Goal: Information Seeking & Learning: Understand process/instructions

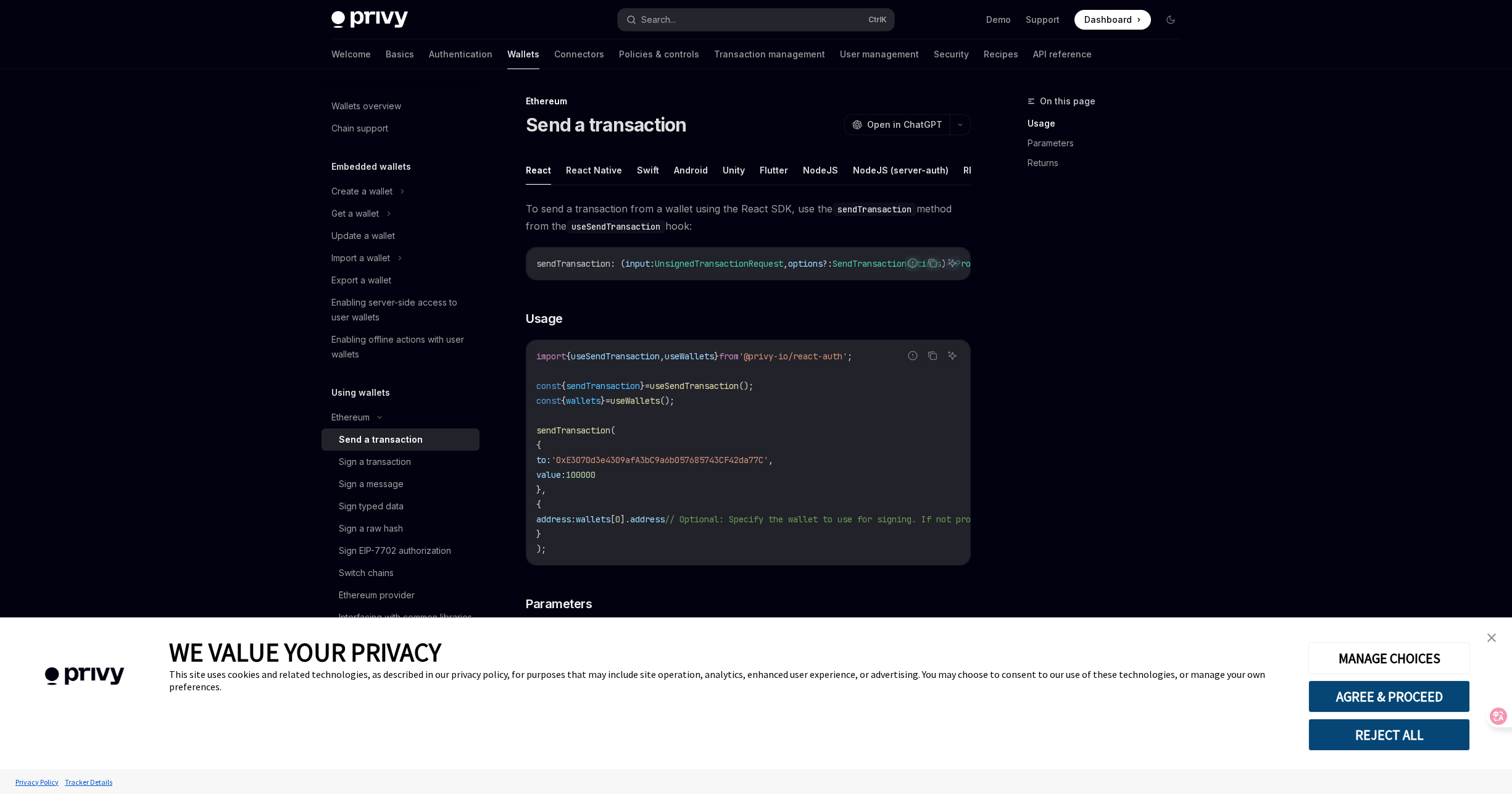
click at [1367, 773] on div "Privacy Policy Tracker Details" at bounding box center [762, 781] width 1499 height 22
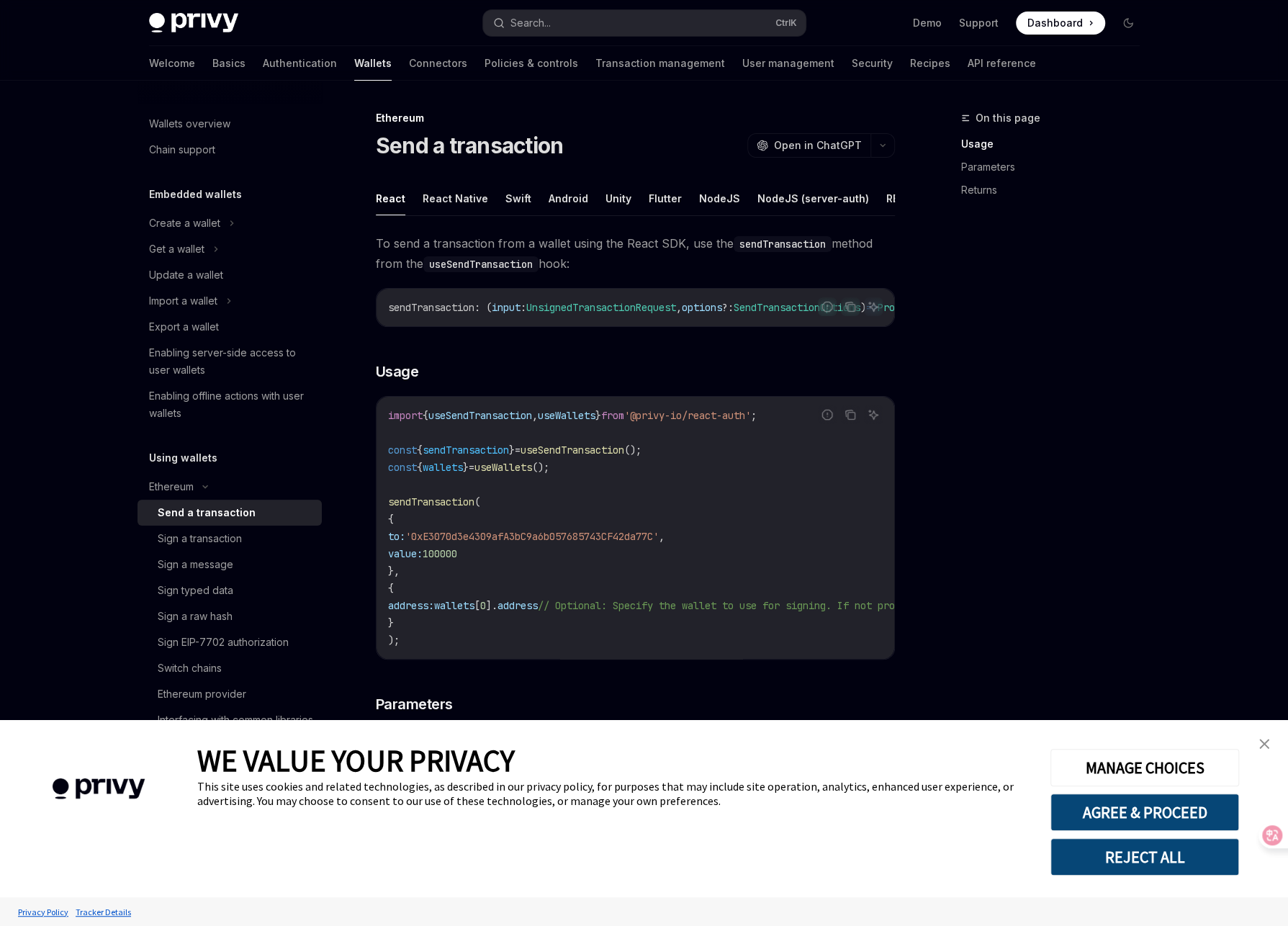
click at [1115, 359] on div "On this page Usage Parameters Returns" at bounding box center [1042, 517] width 219 height 816
click at [247, 540] on div "Sign a transaction" at bounding box center [235, 538] width 156 height 17
click at [481, 456] on span "signTransaction" at bounding box center [466, 450] width 87 height 13
click at [445, 508] on span "signTransaction" at bounding box center [431, 502] width 87 height 13
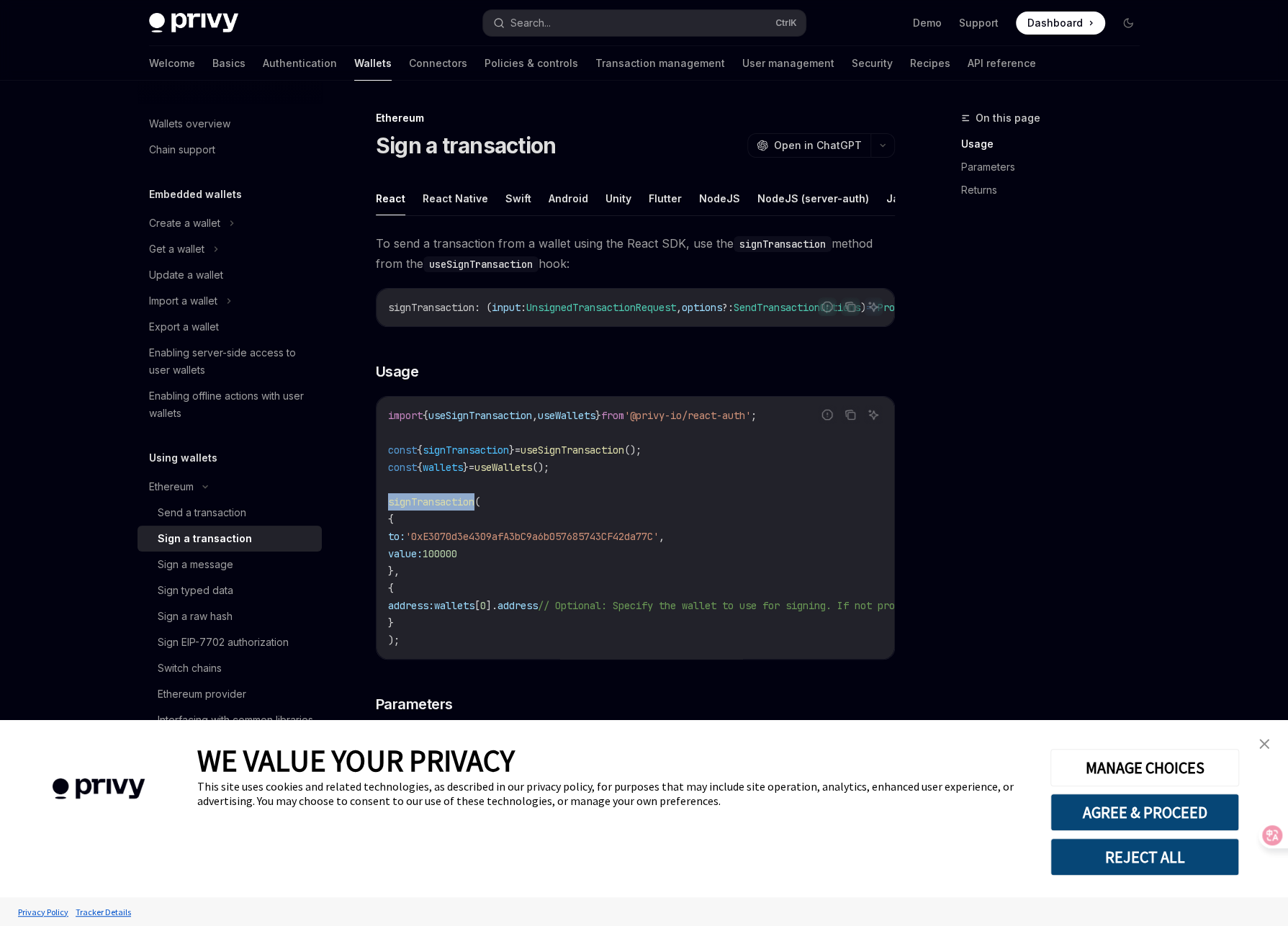
click at [445, 508] on span "signTransaction" at bounding box center [431, 502] width 87 height 13
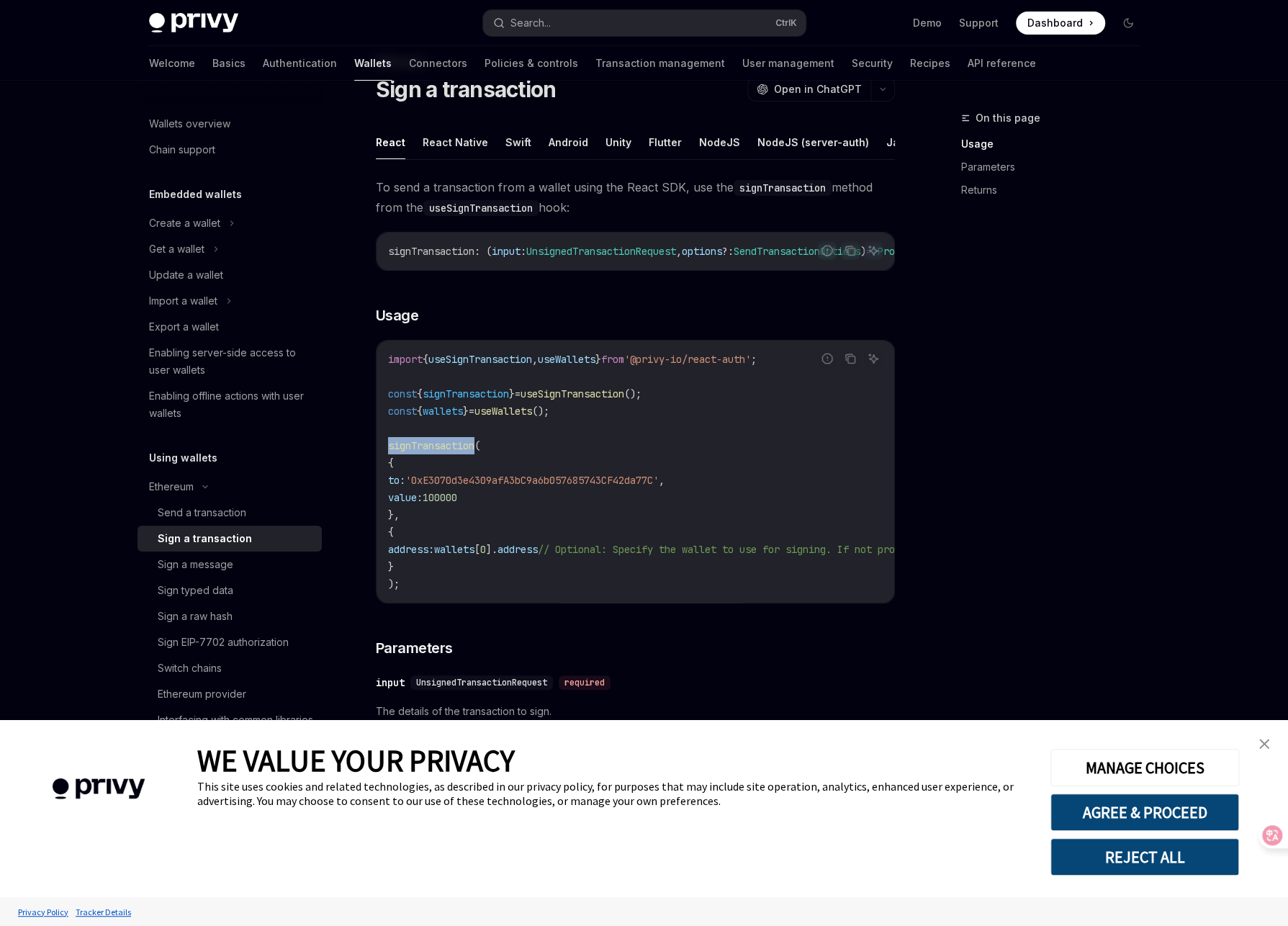
scroll to position [144, 0]
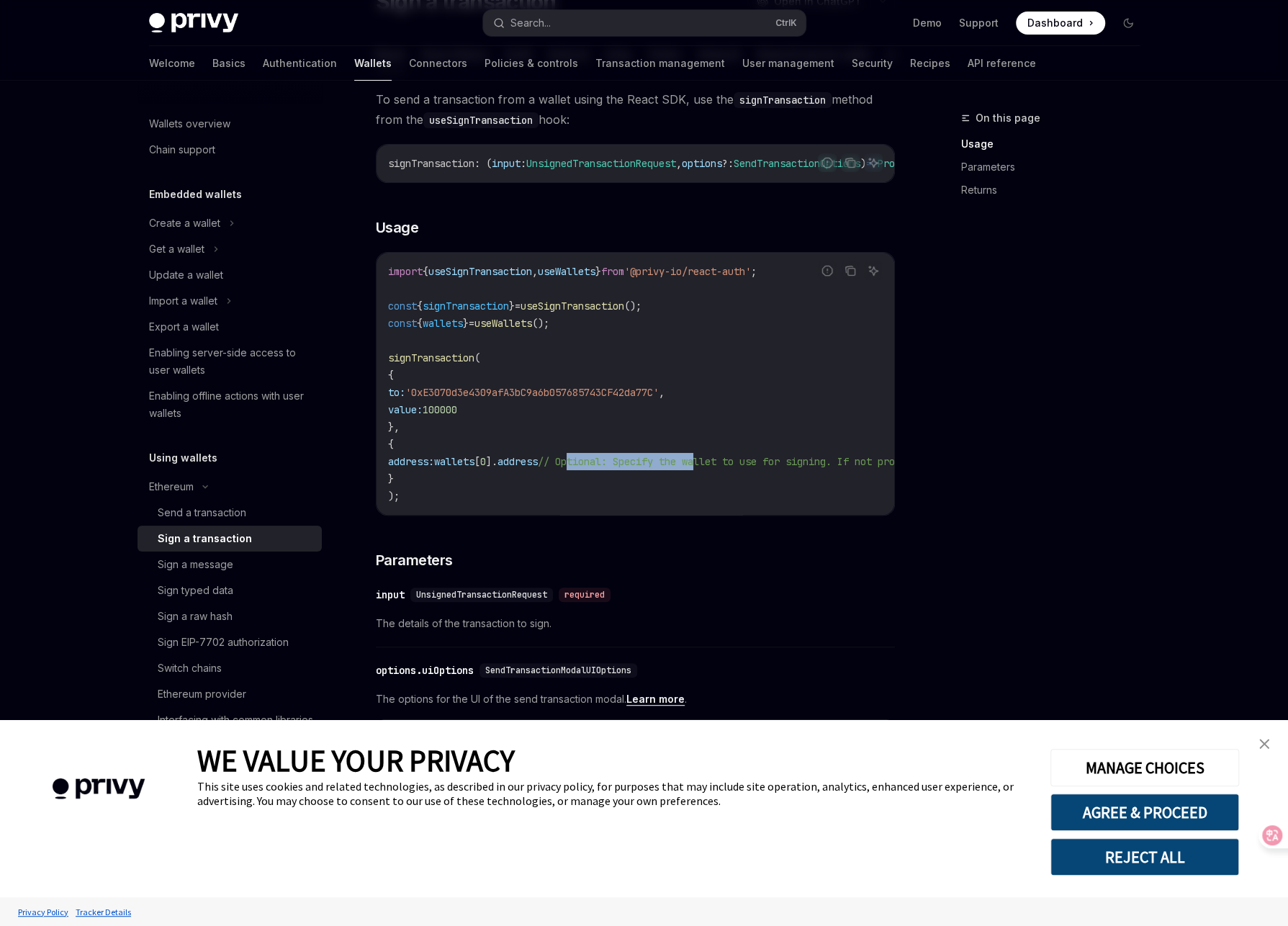
drag, startPoint x: 606, startPoint y: 477, endPoint x: 735, endPoint y: 473, distance: 129.1
click at [735, 468] on span "// Optional: Specify the wallet to use for signing. If not provided, the first …" at bounding box center [823, 461] width 570 height 13
click at [602, 468] on span "// Optional: Specify the wallet to use for signing. If not provided, the first …" at bounding box center [823, 461] width 570 height 13
drag, startPoint x: 590, startPoint y: 477, endPoint x: 770, endPoint y: 473, distance: 180.0
click at [770, 468] on span "// Optional: Specify the wallet to use for signing. If not provided, the first …" at bounding box center [823, 461] width 570 height 13
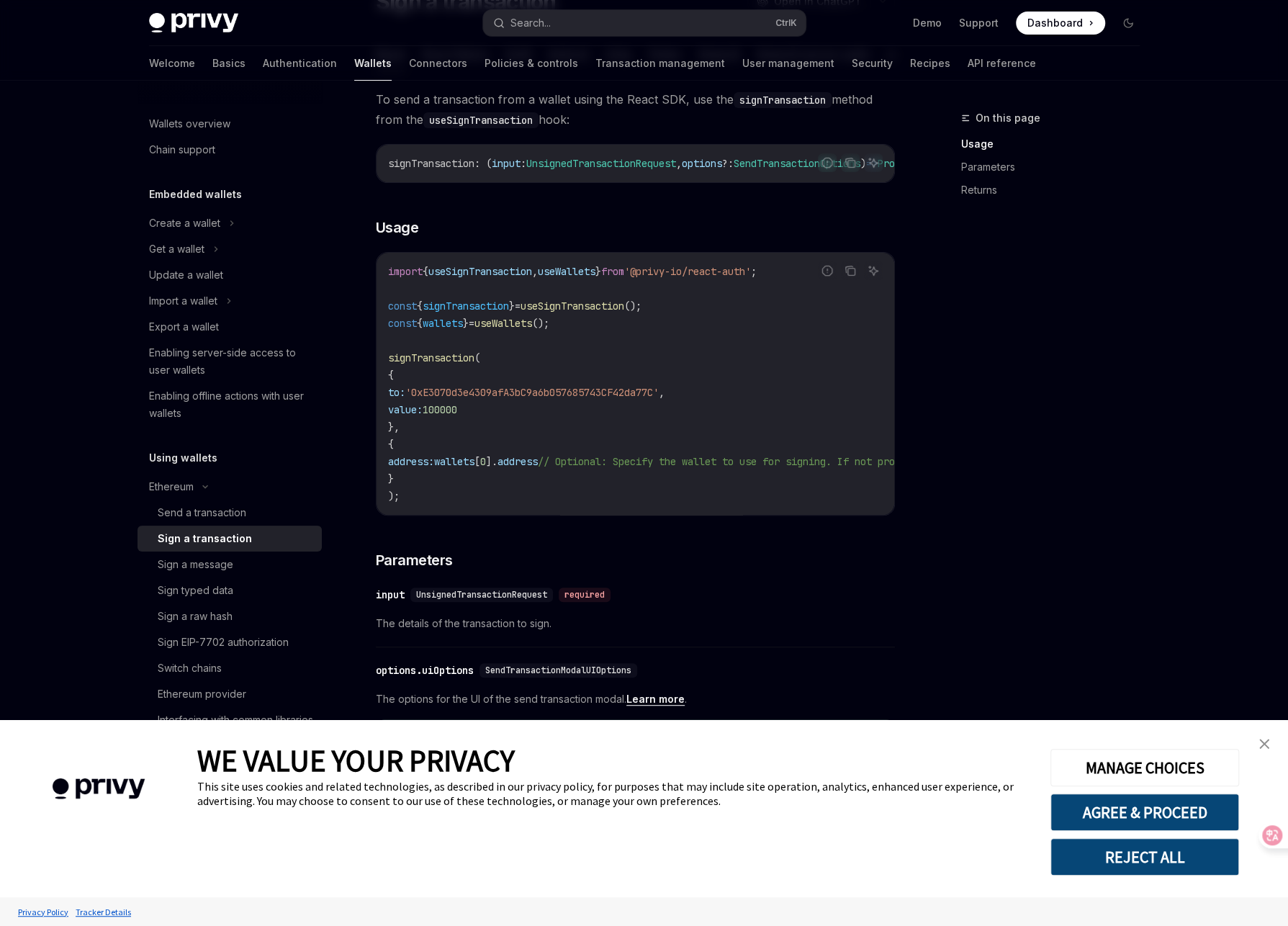
click at [805, 468] on span "// Optional: Specify the wallet to use for signing. If not provided, the first …" at bounding box center [823, 461] width 570 height 13
drag, startPoint x: 626, startPoint y: 479, endPoint x: 843, endPoint y: 475, distance: 217.0
click at [843, 468] on span "// Optional: Specify the wallet to use for signing. If not provided, the first …" at bounding box center [823, 461] width 570 height 13
click at [753, 468] on span "// Optional: Specify the wallet to use for signing. If not provided, the first …" at bounding box center [823, 461] width 570 height 13
drag, startPoint x: 661, startPoint y: 476, endPoint x: 807, endPoint y: 475, distance: 146.0
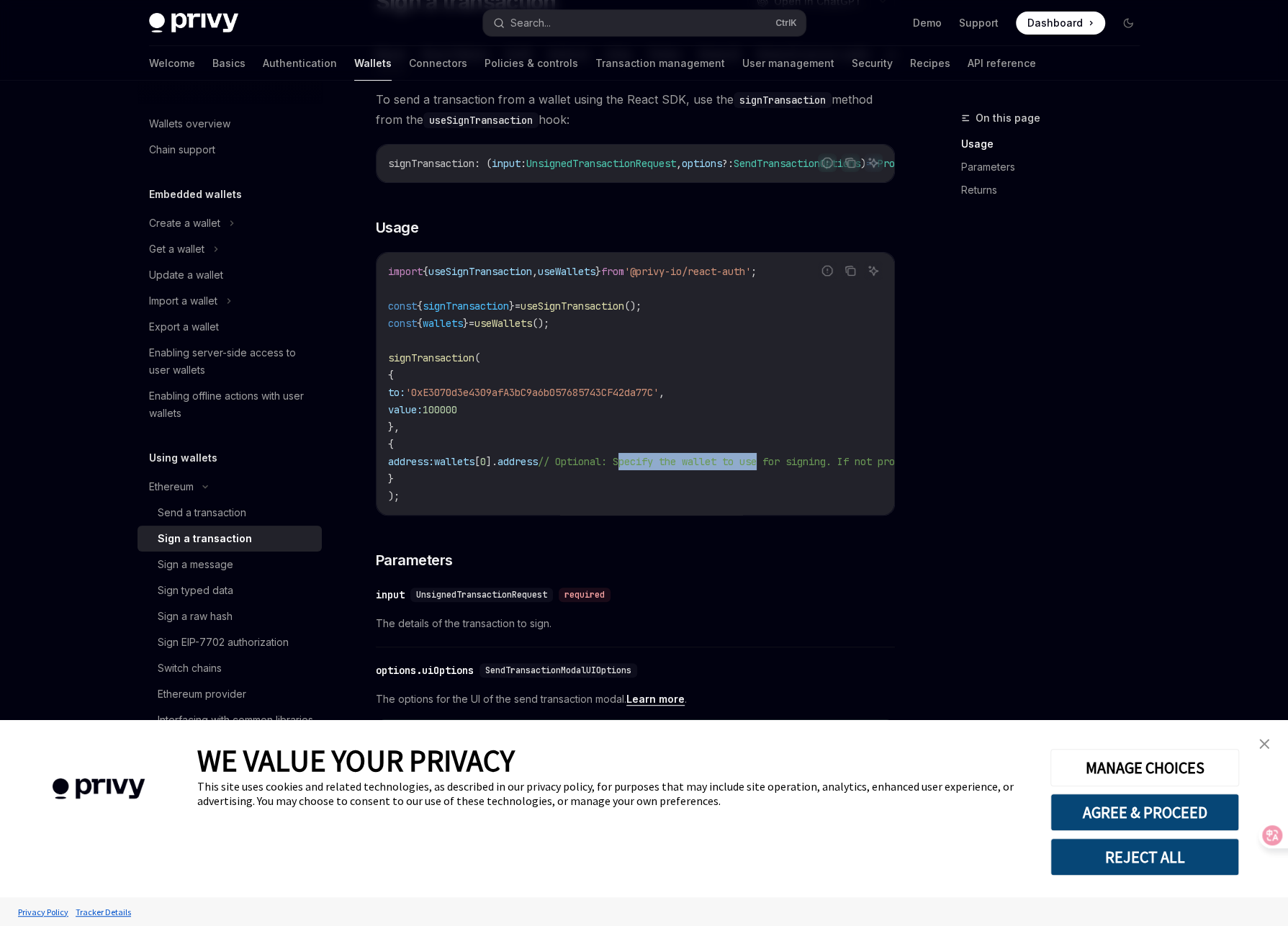
click at [807, 468] on span "// Optional: Specify the wallet to use for signing. If not provided, the first …" at bounding box center [823, 461] width 570 height 13
click at [538, 468] on span "address" at bounding box center [517, 461] width 40 height 13
click at [505, 399] on span "'0xE3070d3e4309afA3bC9a6b057685743CF42da77C'" at bounding box center [531, 392] width 253 height 13
click at [517, 444] on code "import { useSignTransaction , useWallets } from '@privy-io/react-auth' ; const …" at bounding box center [765, 383] width 754 height 242
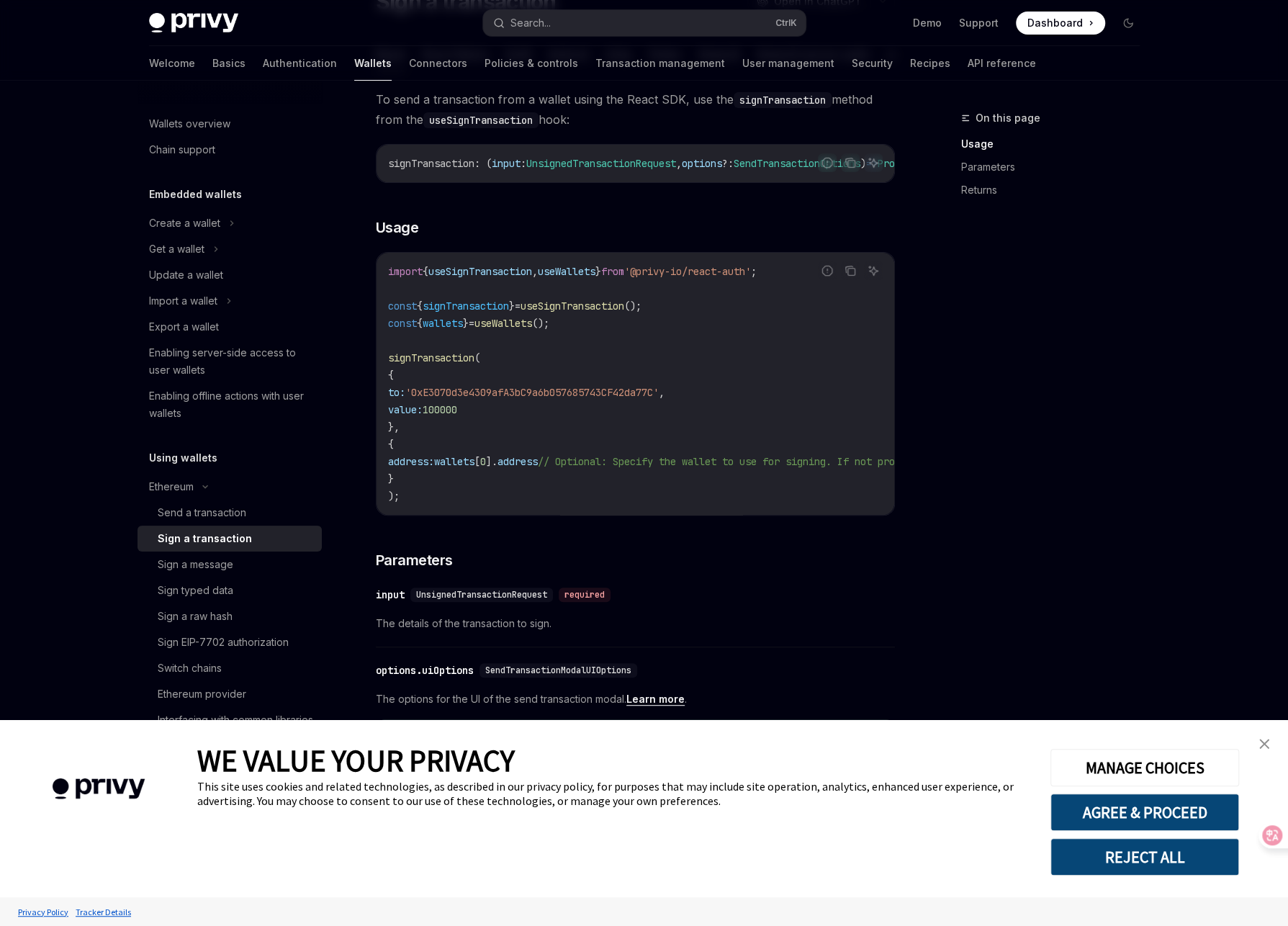
drag, startPoint x: 414, startPoint y: 438, endPoint x: 399, endPoint y: 384, distance: 56.0
click at [399, 384] on code "import { useSignTransaction , useWallets } from '@privy-io/react-auth' ; const …" at bounding box center [765, 383] width 754 height 242
click at [394, 382] on span "{" at bounding box center [390, 375] width 5 height 13
drag, startPoint x: 415, startPoint y: 435, endPoint x: 397, endPoint y: 385, distance: 53.1
click at [397, 385] on code "import { useSignTransaction , useWallets } from '@privy-io/react-auth' ; const …" at bounding box center [765, 383] width 754 height 242
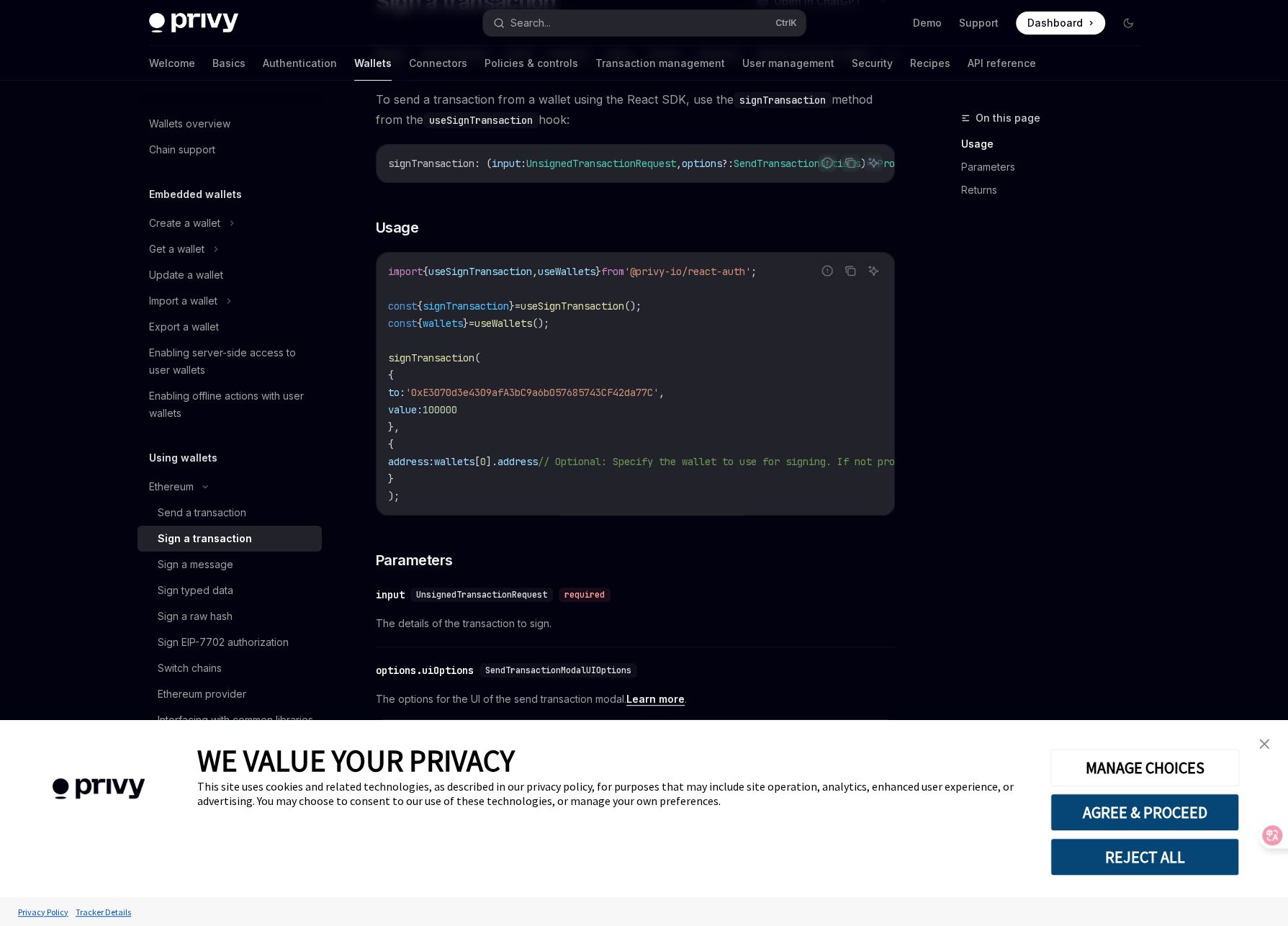
click at [419, 439] on code "import { useSignTransaction , useWallets } from '@privy-io/react-auth' ; const …" at bounding box center [765, 383] width 754 height 242
drag, startPoint x: 417, startPoint y: 440, endPoint x: 402, endPoint y: 396, distance: 46.5
click at [402, 396] on code "import { useSignTransaction , useWallets } from '@privy-io/react-auth' ; const …" at bounding box center [765, 383] width 754 height 242
click at [1269, 746] on link "close banner" at bounding box center [1264, 743] width 29 height 29
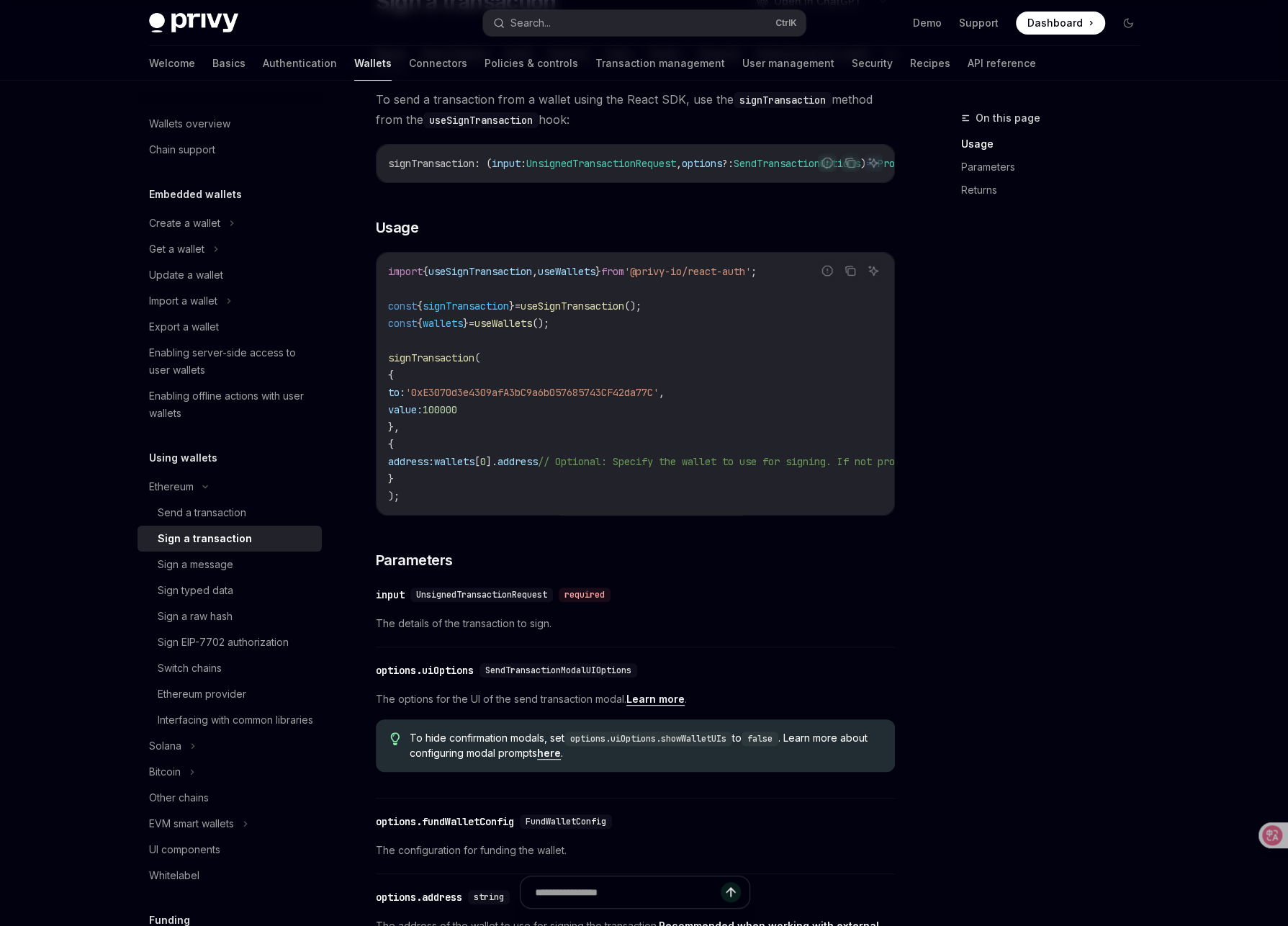
drag, startPoint x: 461, startPoint y: 445, endPoint x: 402, endPoint y: 394, distance: 78.0
click at [402, 394] on code "import { useSignTransaction , useWallets } from '@privy-io/react-auth' ; const …" at bounding box center [765, 383] width 754 height 242
click at [585, 428] on code "import { useSignTransaction , useWallets } from '@privy-io/react-auth' ; const …" at bounding box center [765, 383] width 754 height 242
click at [609, 399] on span "'0xE3070d3e4309afA3bC9a6b057685743CF42da77C'" at bounding box center [531, 392] width 253 height 13
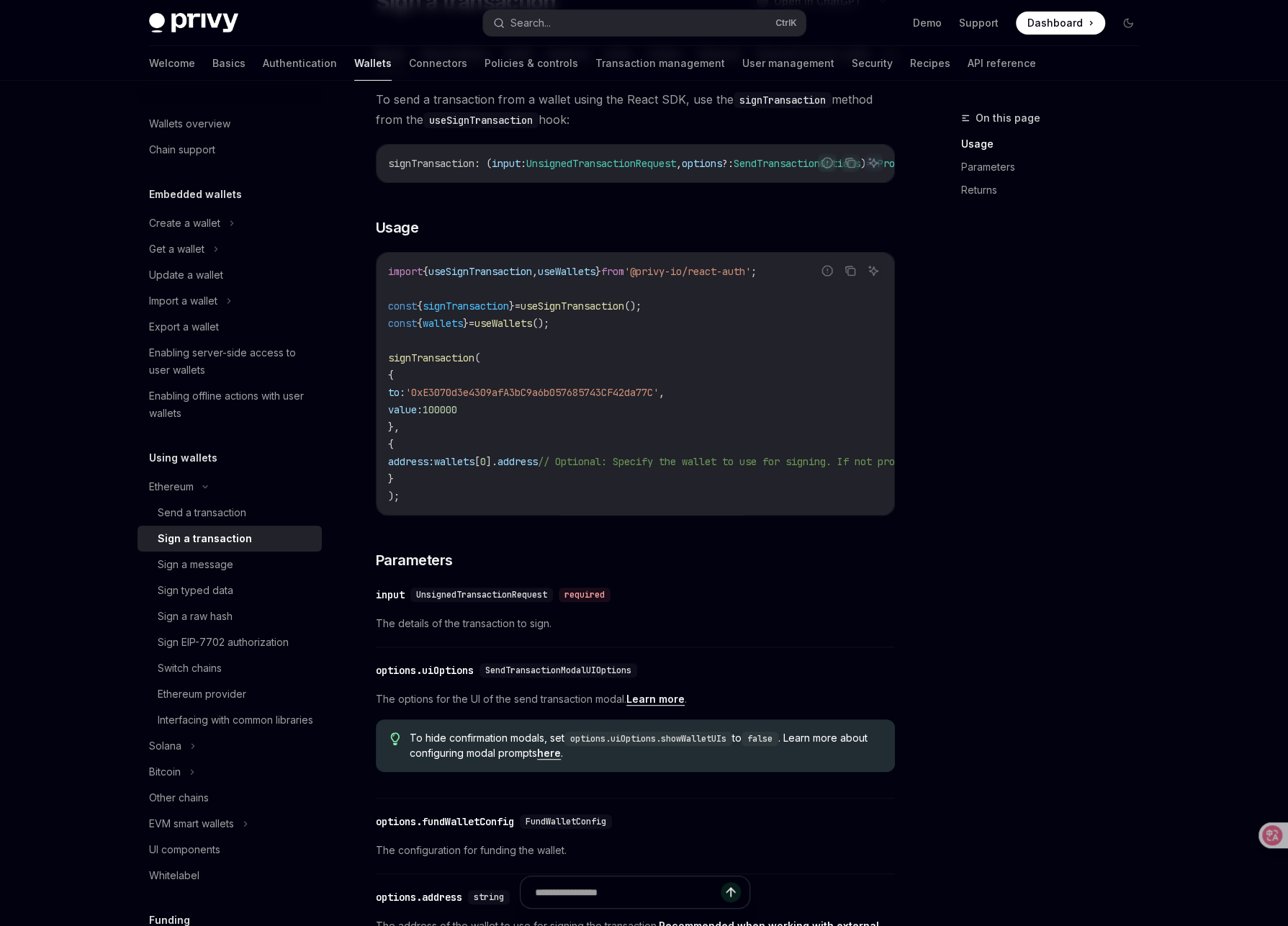
click at [423, 416] on span "value:" at bounding box center [405, 410] width 35 height 13
click at [457, 416] on span "100000" at bounding box center [440, 410] width 35 height 13
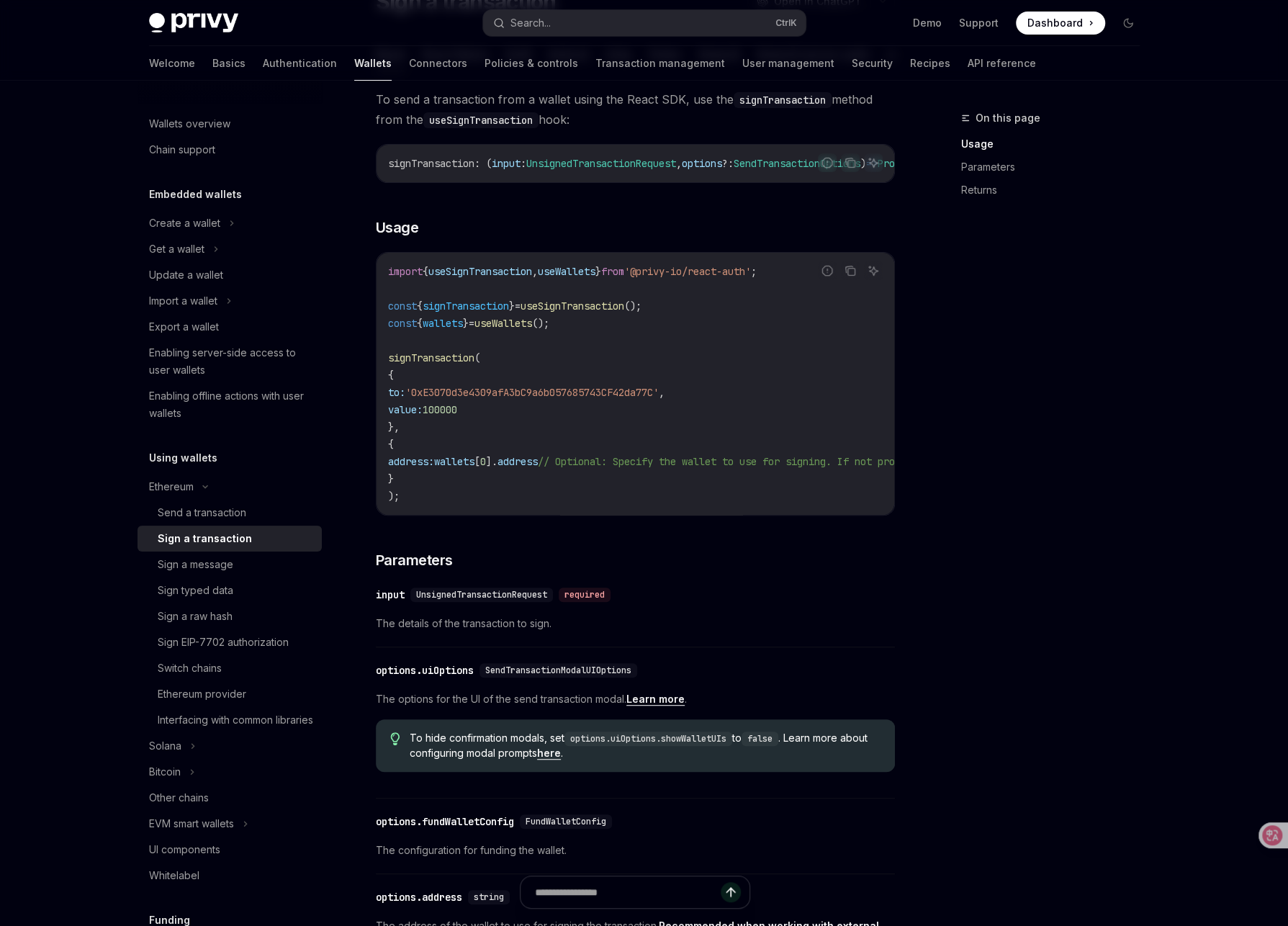
click at [417, 416] on span "value:" at bounding box center [405, 410] width 35 height 13
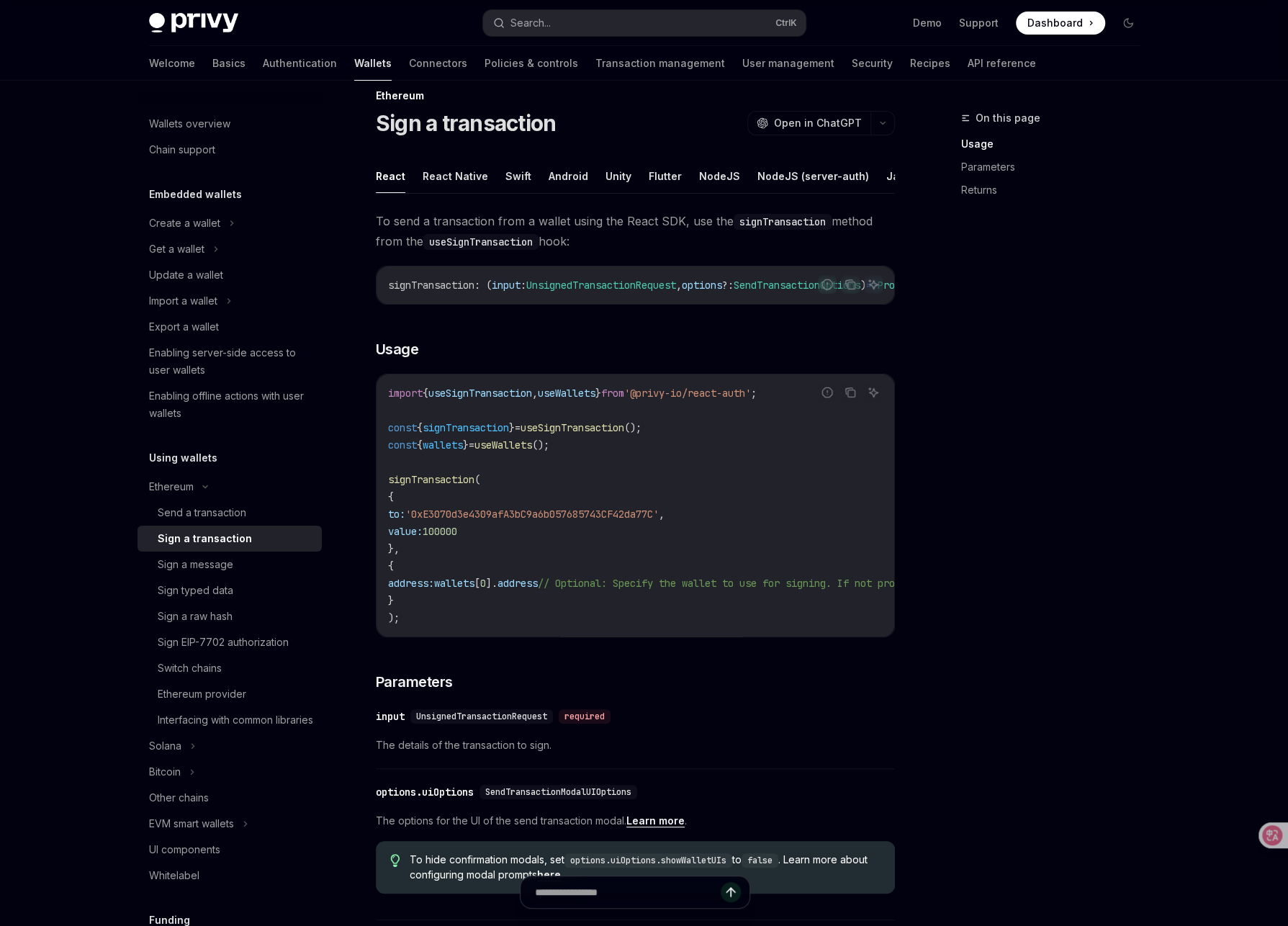
scroll to position [0, 0]
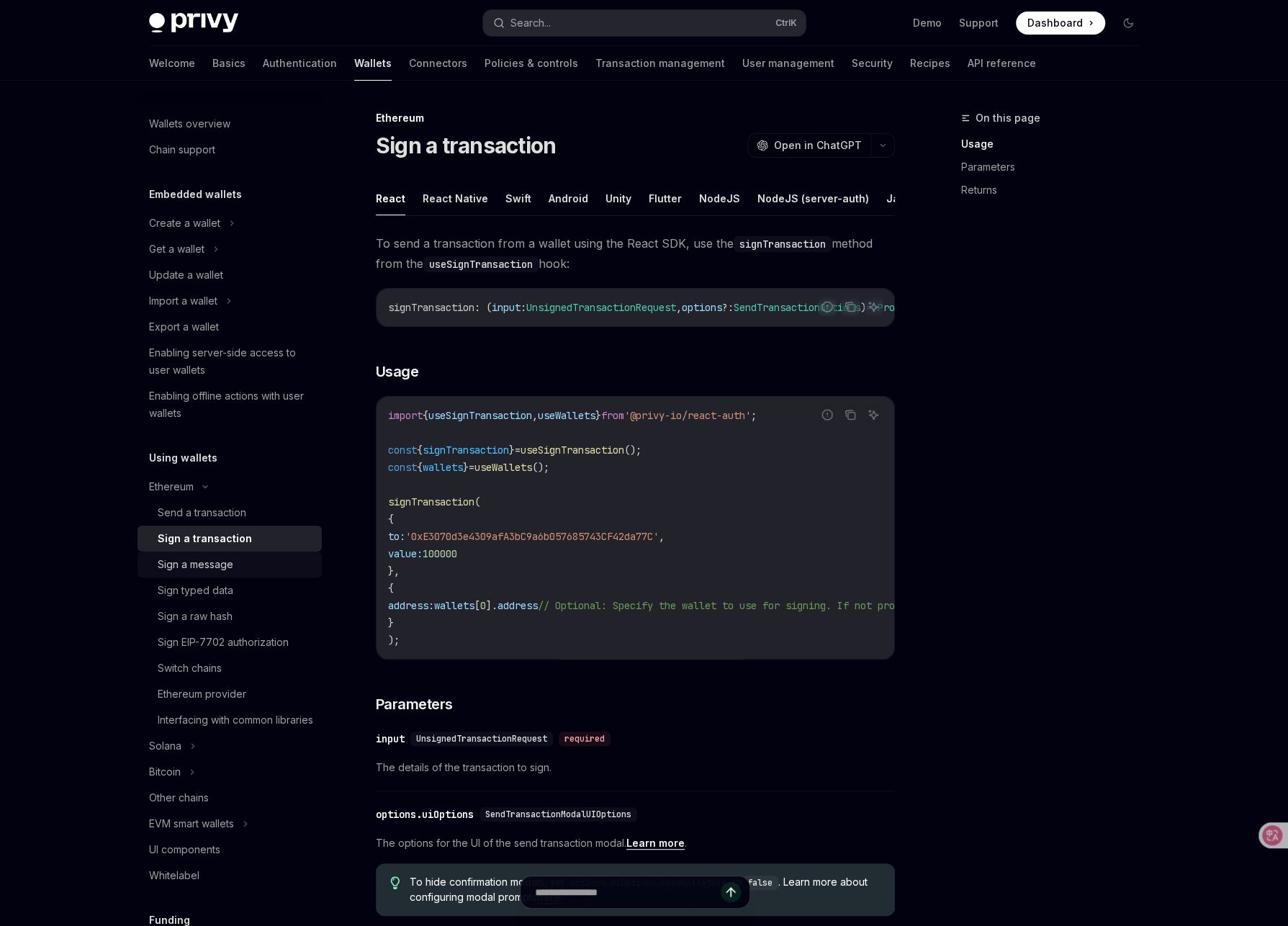
click at [242, 567] on div "Sign a message" at bounding box center [235, 564] width 156 height 17
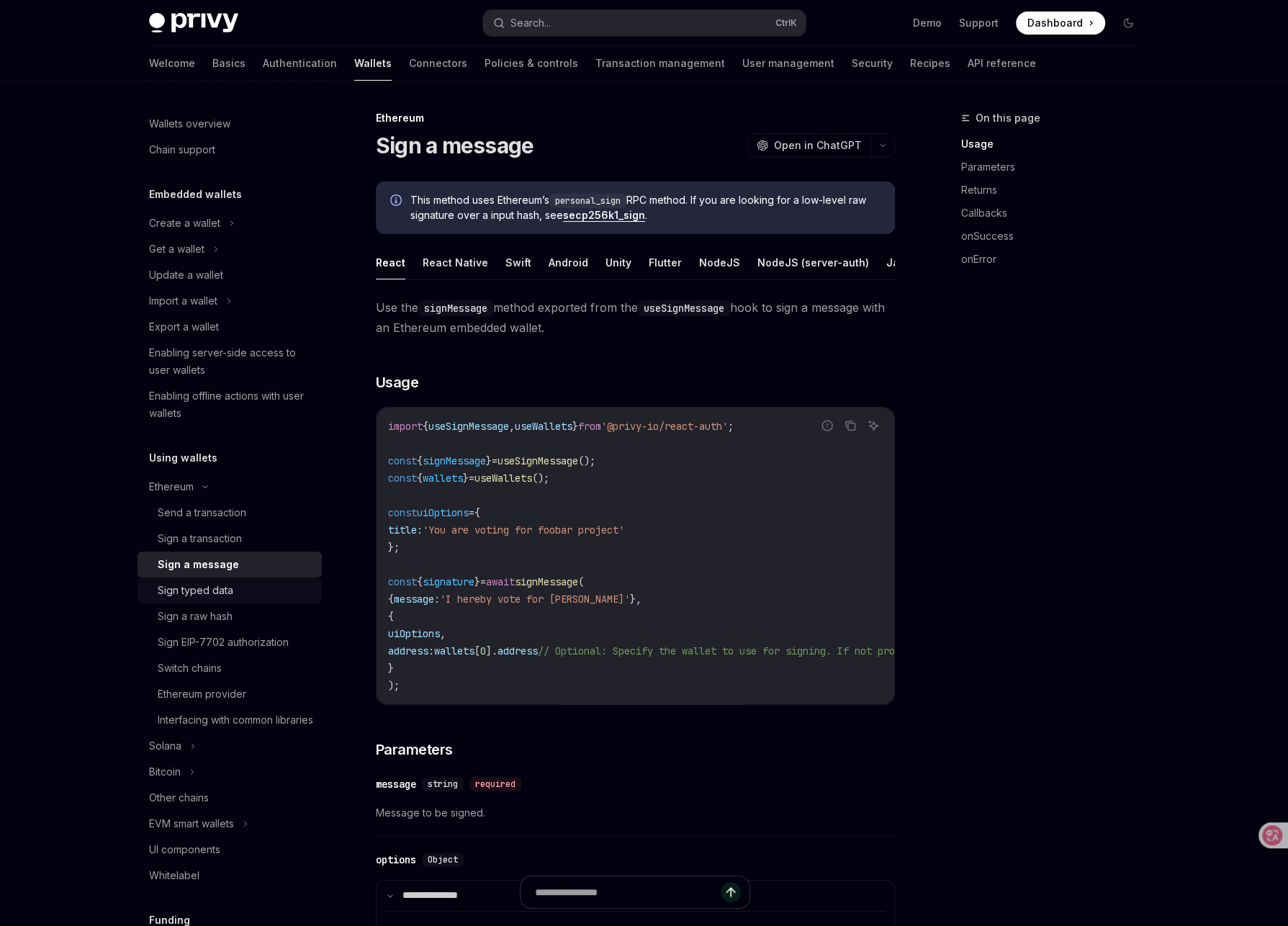
click at [248, 578] on link "Sign typed data" at bounding box center [230, 590] width 184 height 26
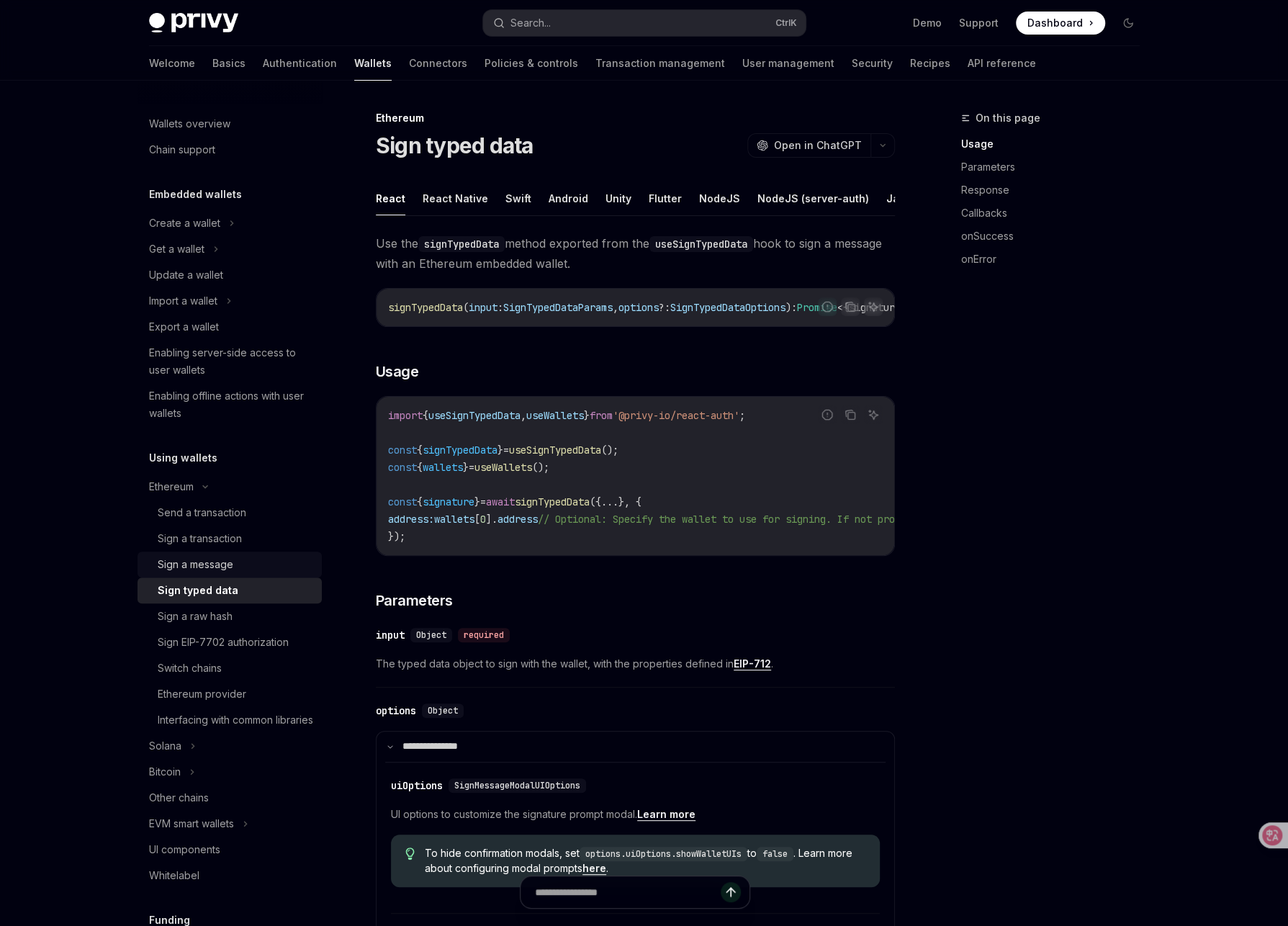
click at [254, 562] on div "Sign a message" at bounding box center [235, 564] width 156 height 17
click at [259, 541] on div "Sign a transaction" at bounding box center [235, 538] width 156 height 17
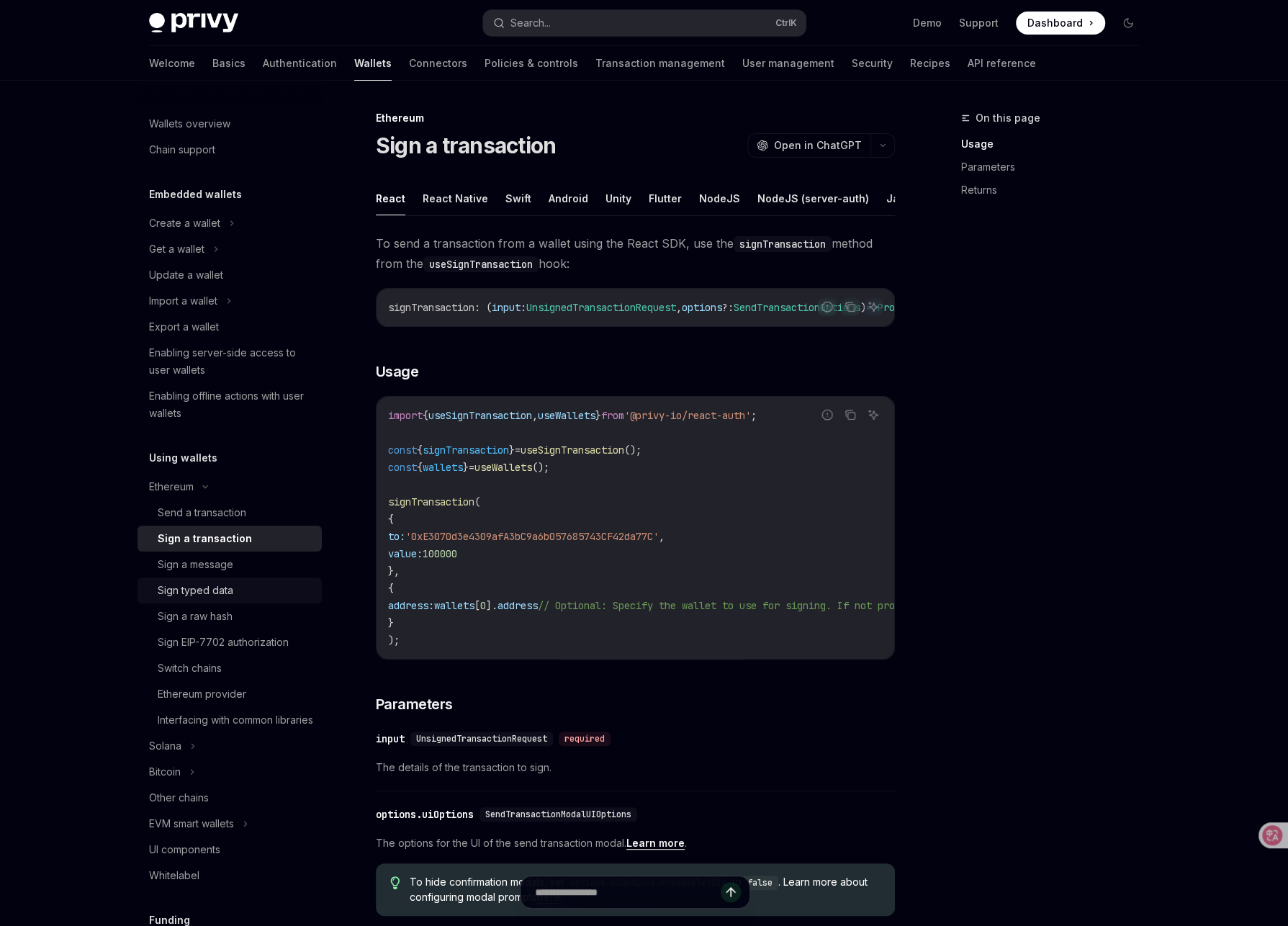
click at [237, 591] on div "Sign typed data" at bounding box center [235, 590] width 156 height 17
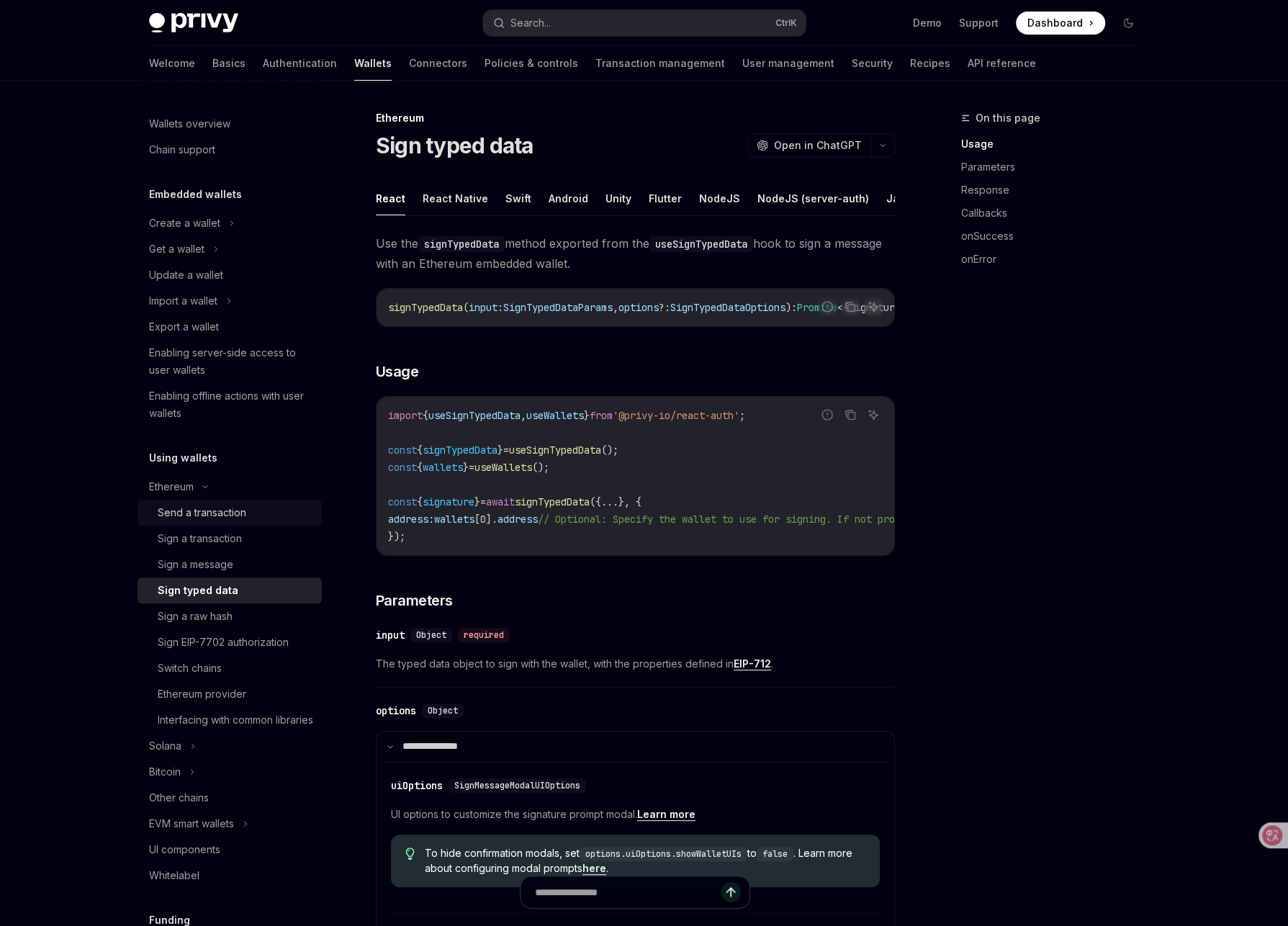
click at [235, 514] on div "Send a transaction" at bounding box center [202, 513] width 88 height 17
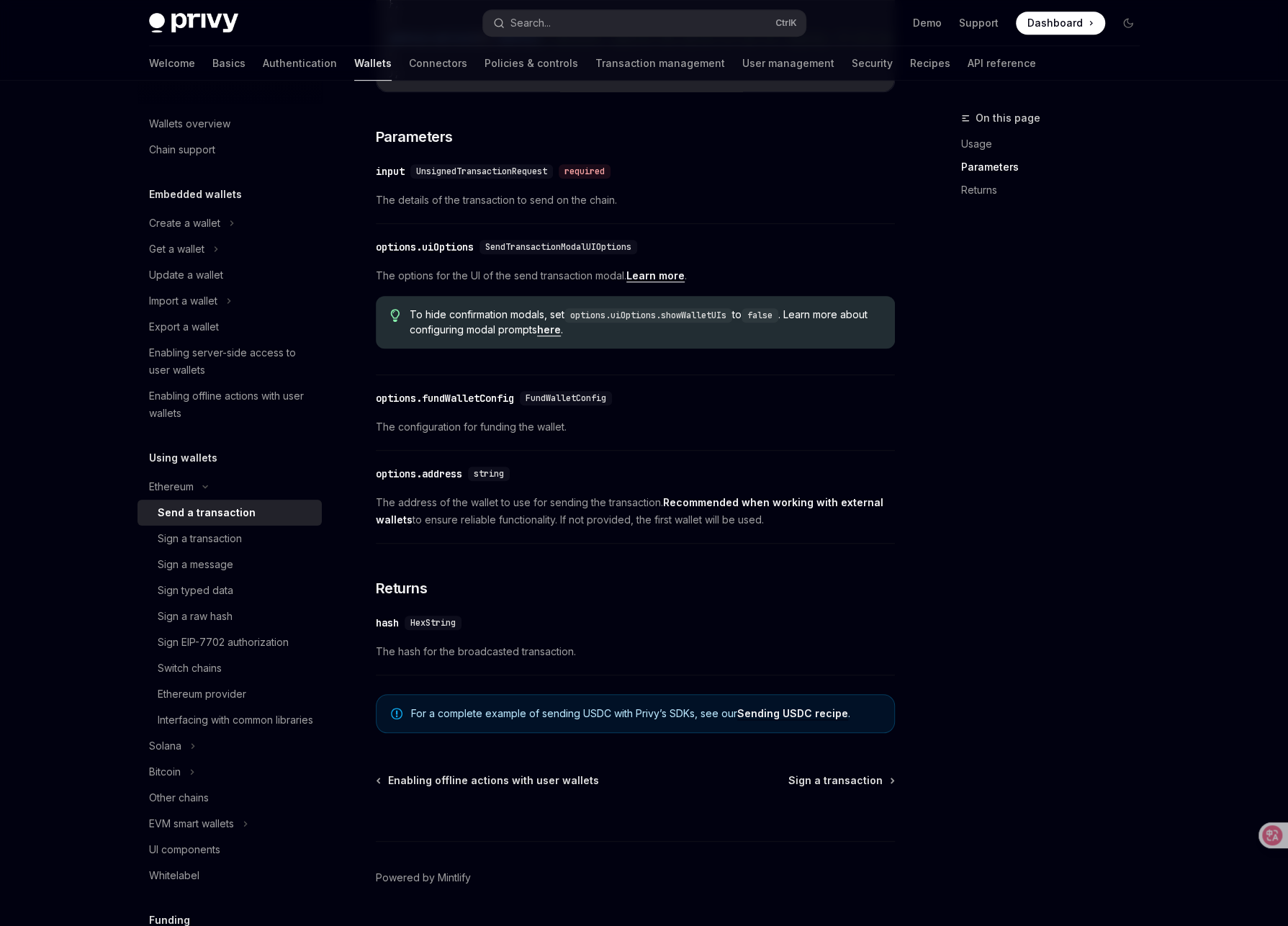
scroll to position [625, 0]
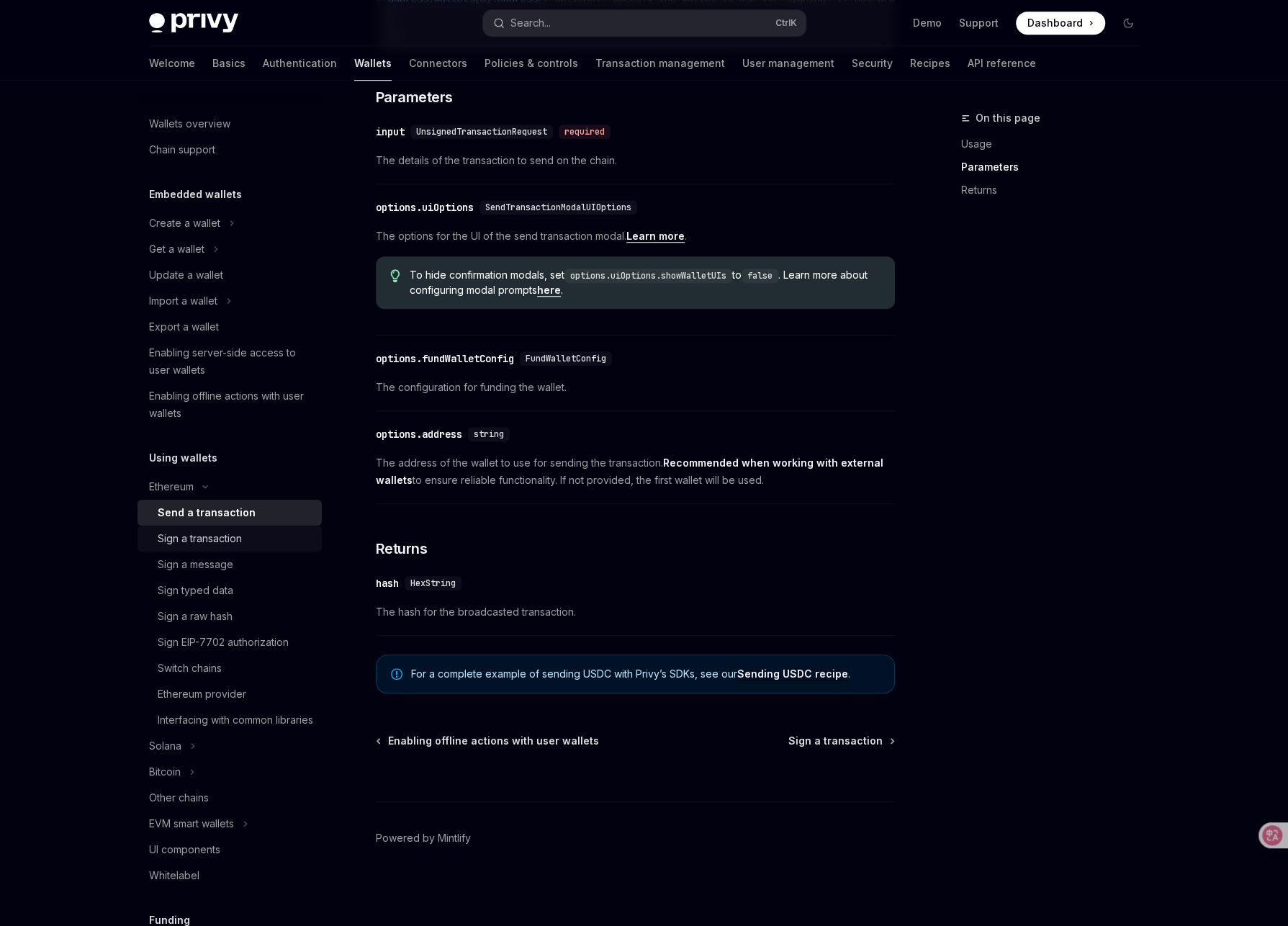
click at [214, 540] on div "Sign a transaction" at bounding box center [200, 538] width 84 height 17
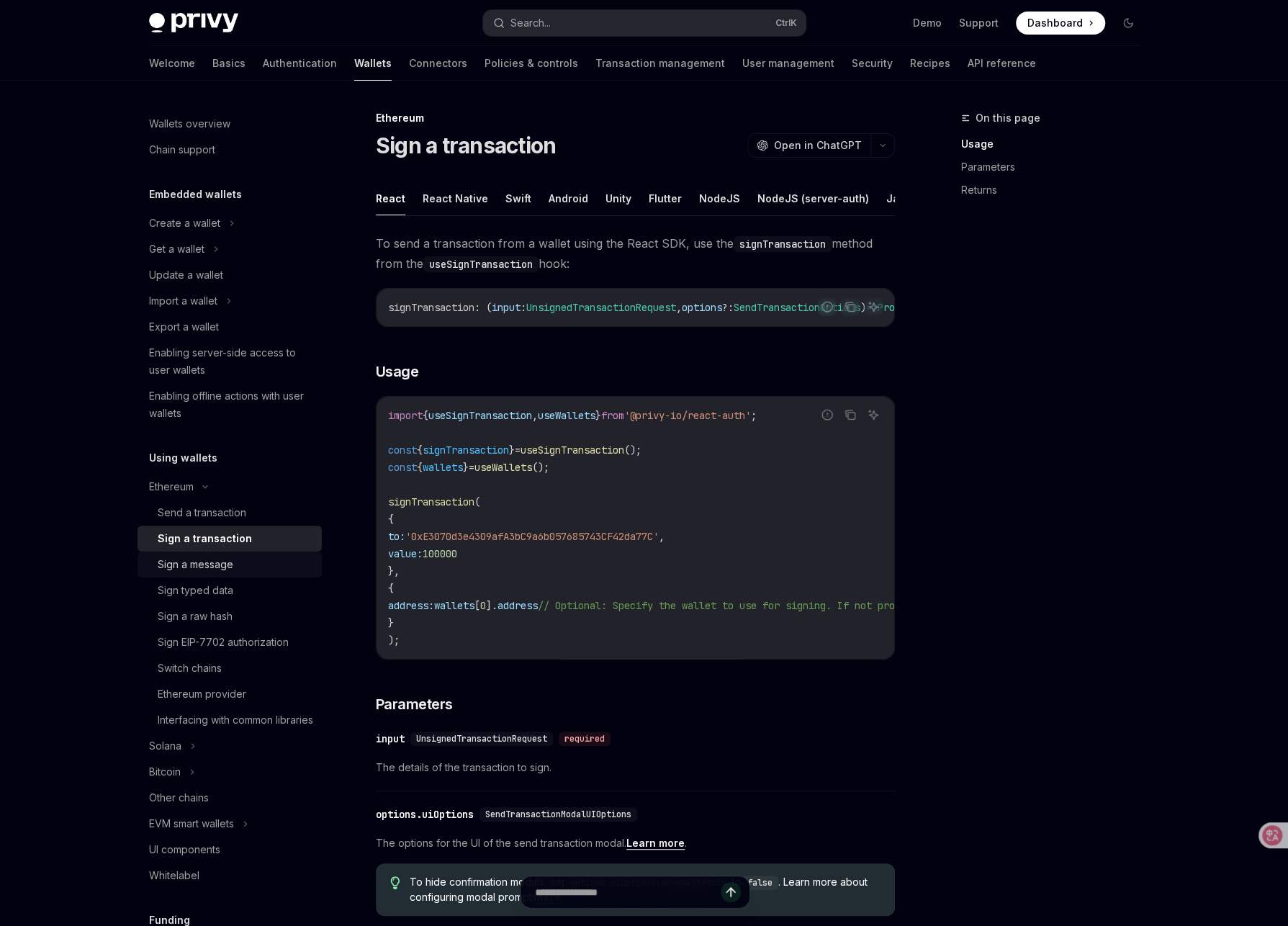
click at [204, 563] on div "Sign a message" at bounding box center [196, 564] width 76 height 17
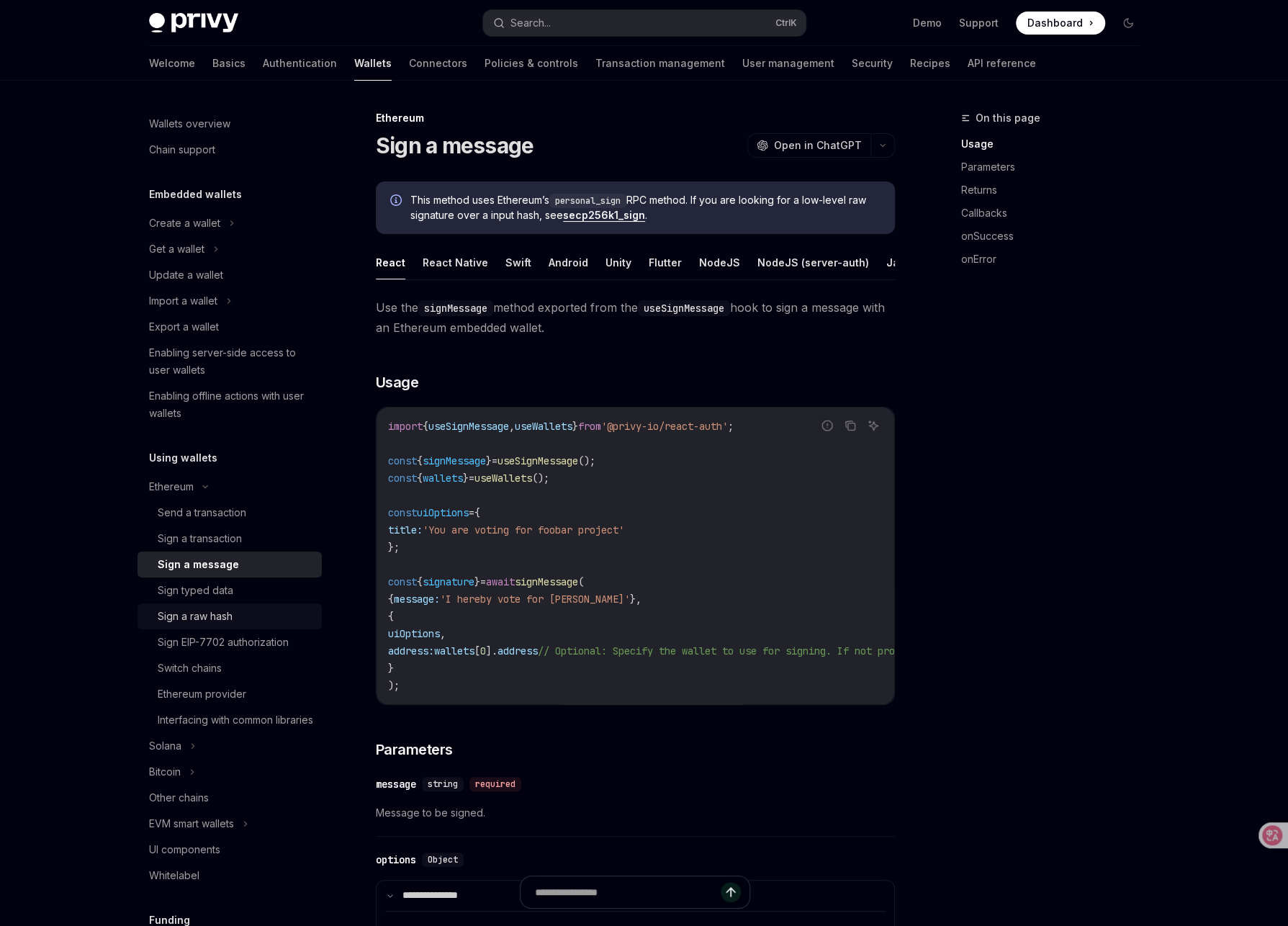
click at [213, 619] on div "Sign a raw hash" at bounding box center [195, 616] width 75 height 17
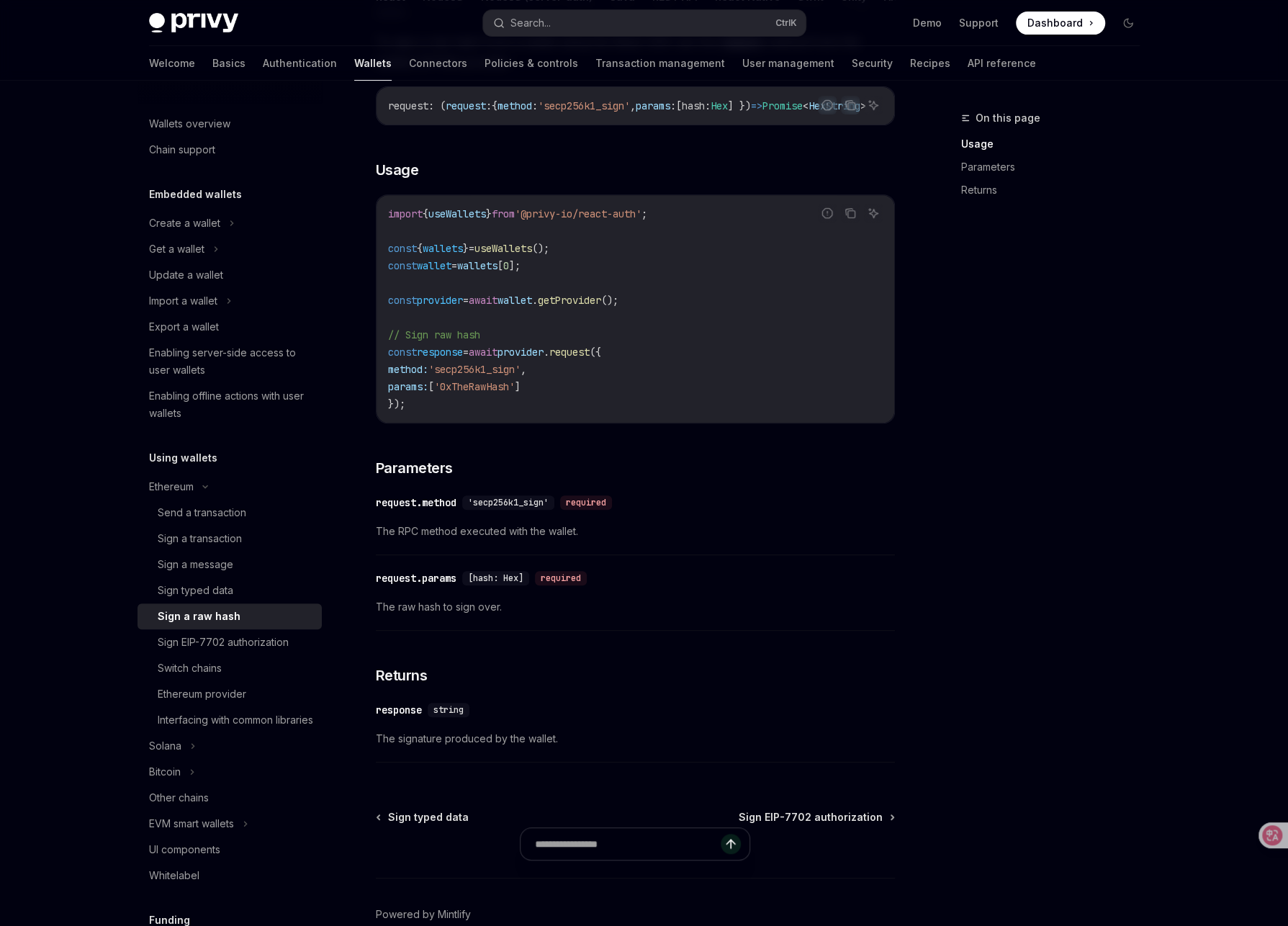
scroll to position [360, 0]
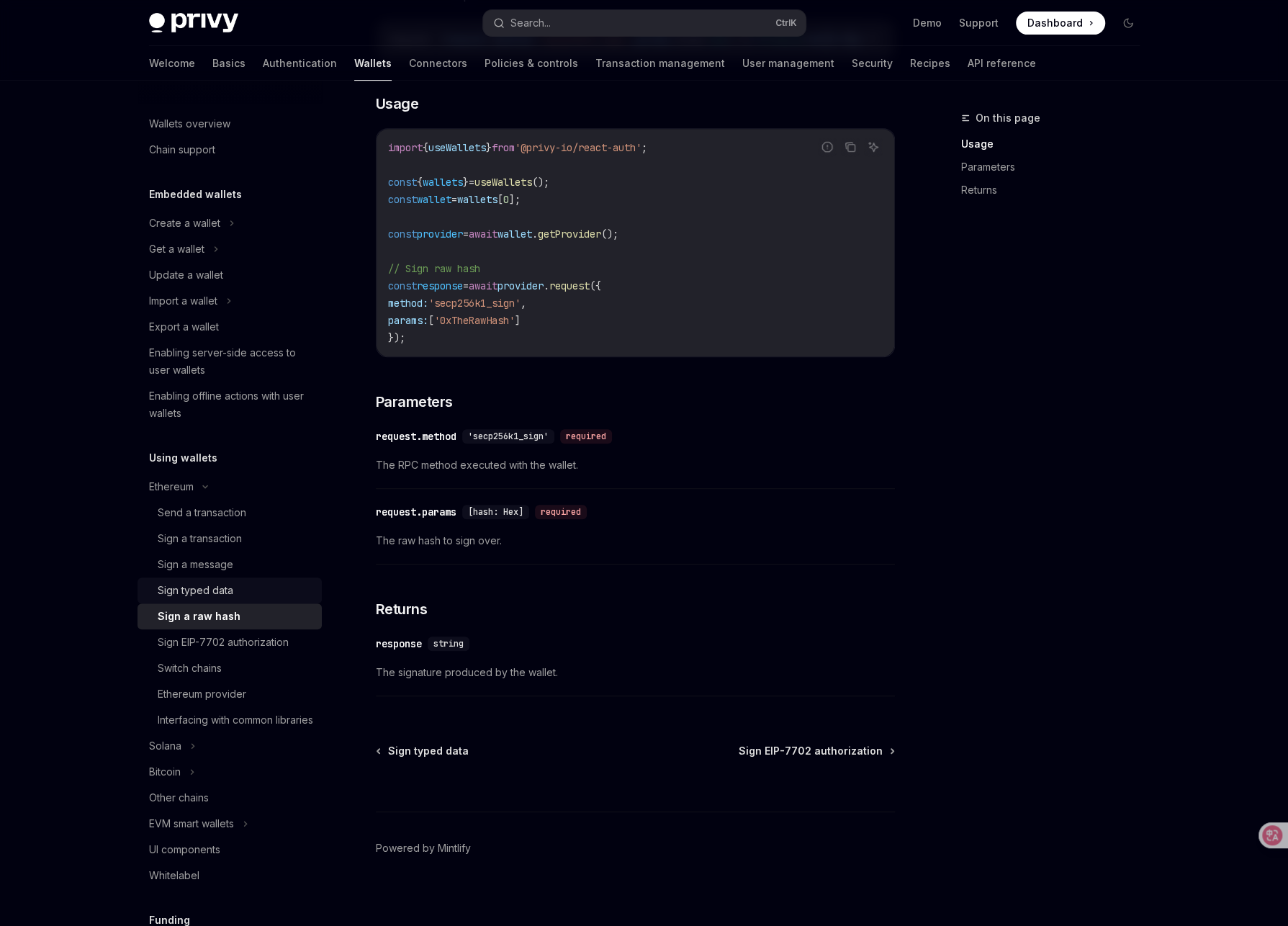
click at [223, 592] on div "Sign typed data" at bounding box center [196, 590] width 76 height 17
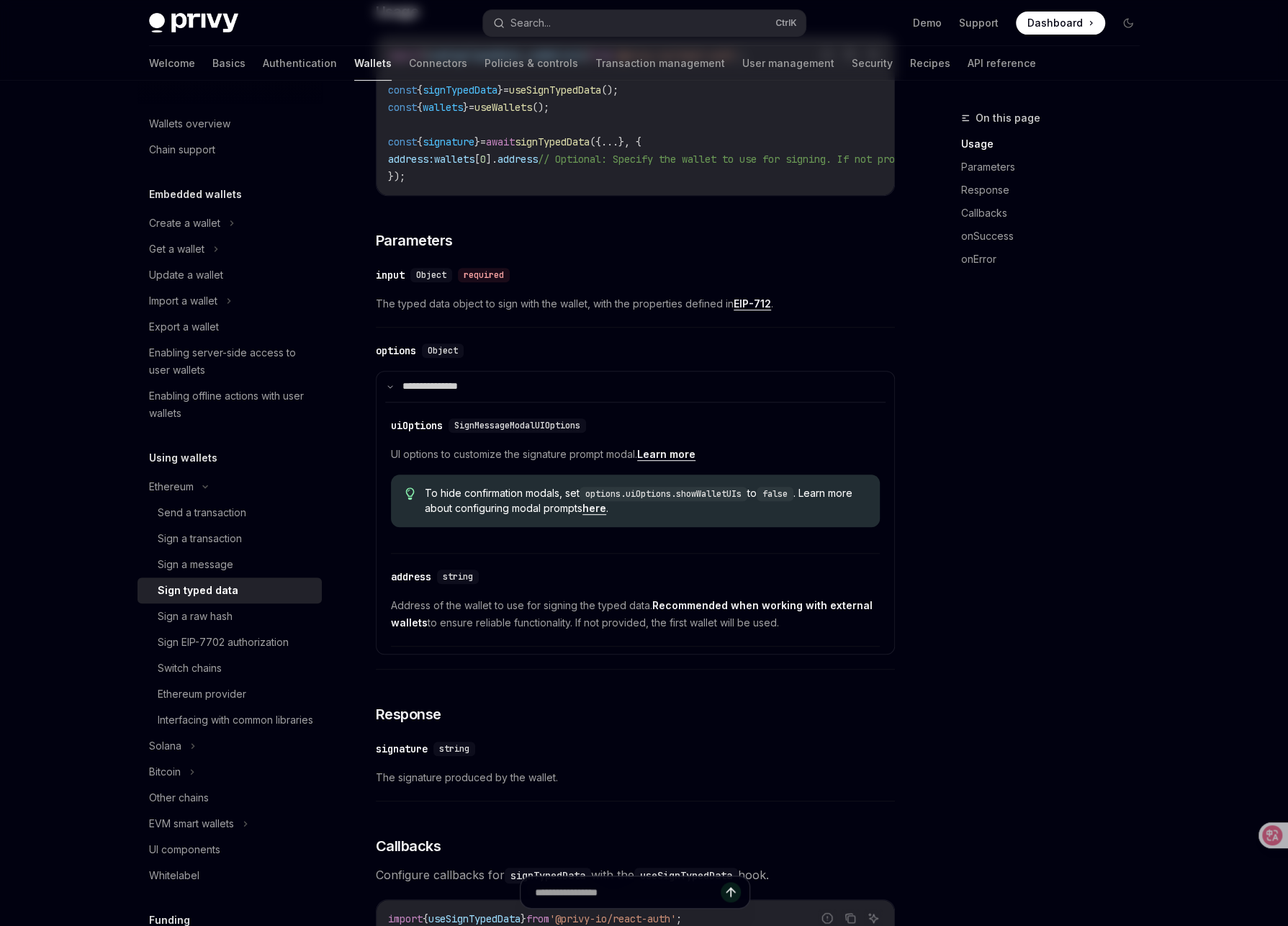
type textarea "*"
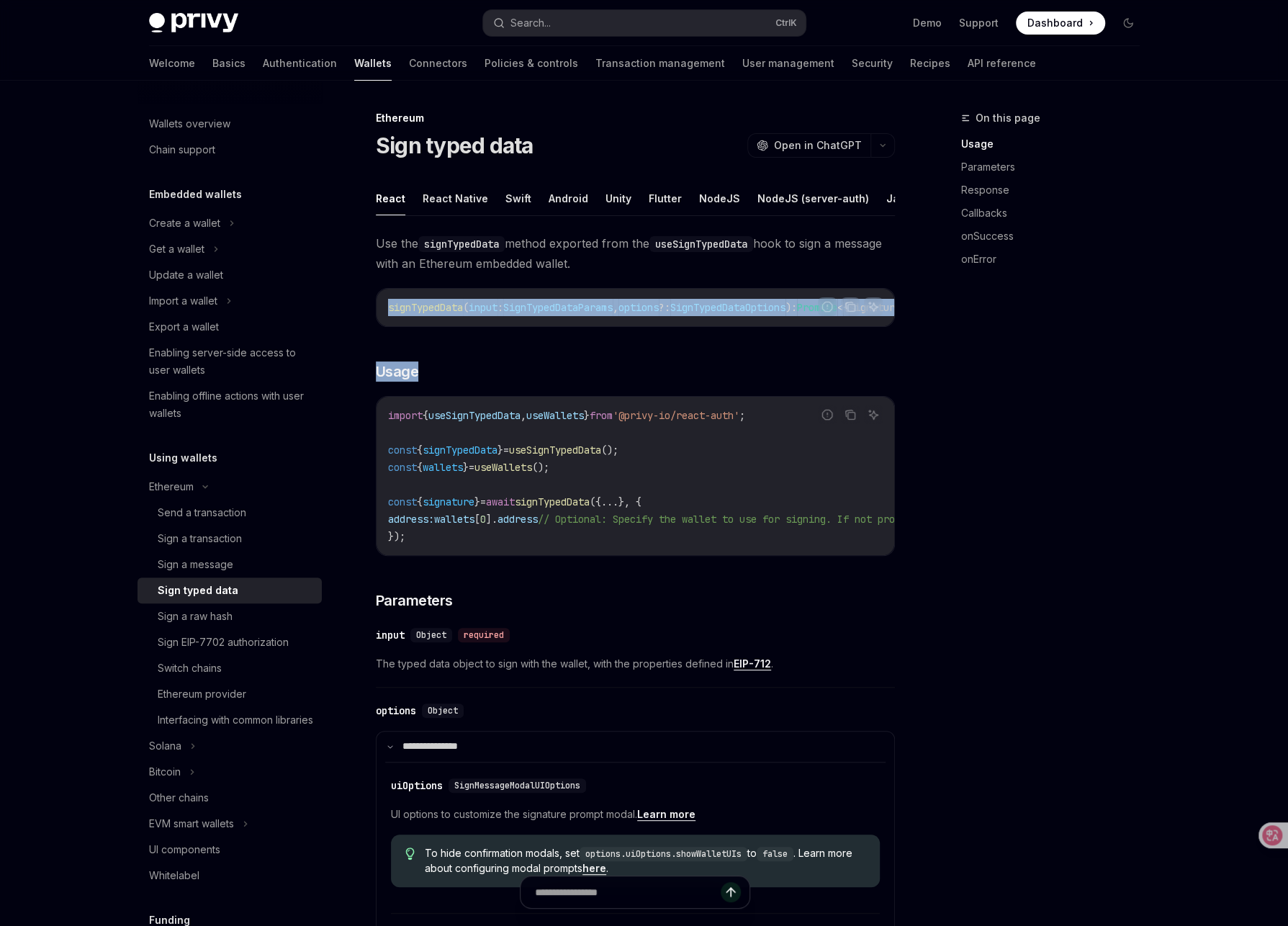
drag, startPoint x: 708, startPoint y: 343, endPoint x: 855, endPoint y: 342, distance: 147.0
drag, startPoint x: 726, startPoint y: 334, endPoint x: 684, endPoint y: 335, distance: 42.0
click at [726, 326] on div "signTypedData ( input : SignTypedDataParams , options ?: SignTypedDataOptions )…" at bounding box center [635, 307] width 517 height 37
click at [647, 326] on div "signTypedData ( input : SignTypedDataParams , options ?: SignTypedDataOptions )…" at bounding box center [635, 307] width 517 height 37
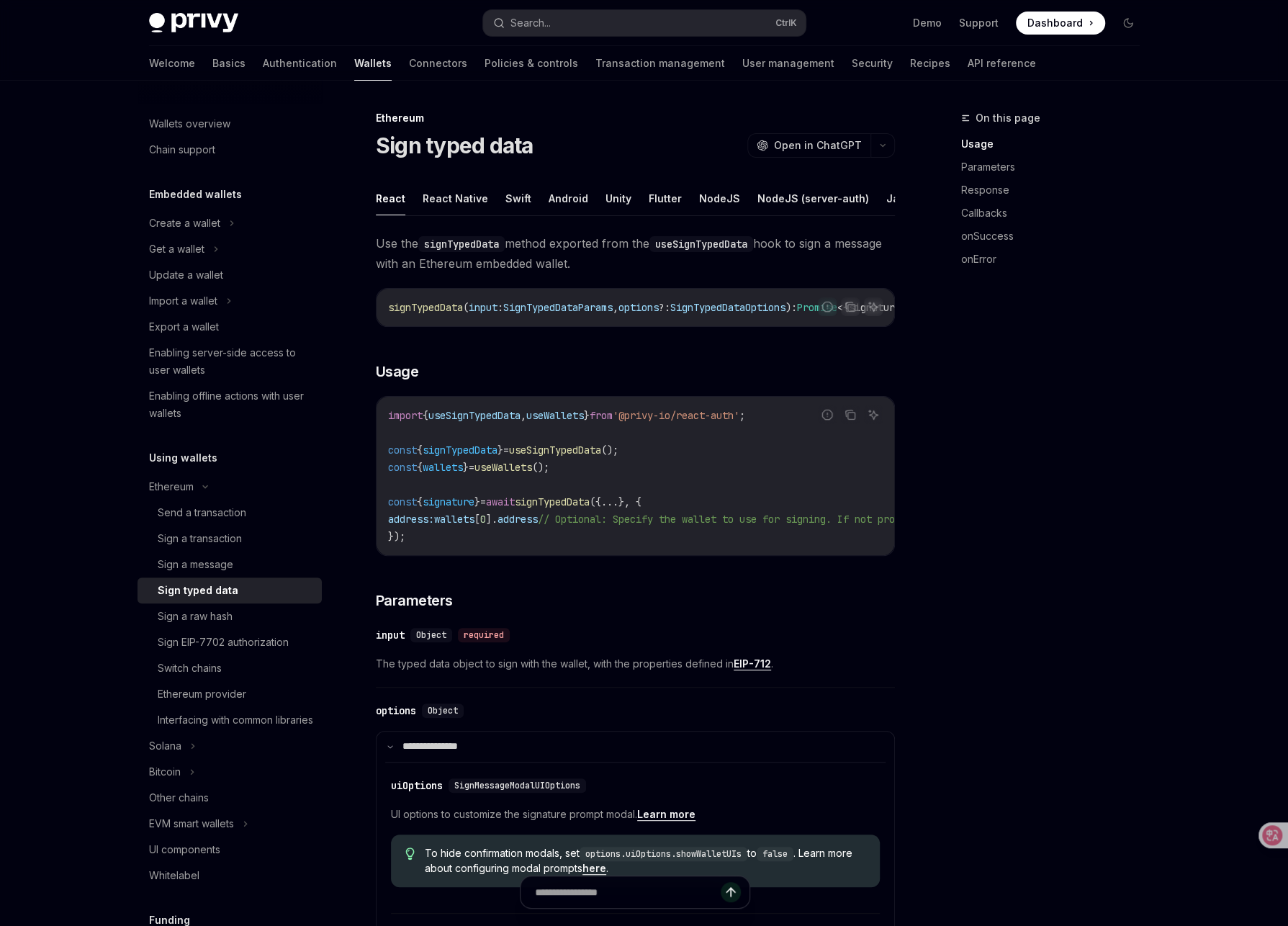
click at [613, 314] on span "SignTypedDataParams" at bounding box center [558, 307] width 109 height 13
click at [598, 314] on span "SignTypedDataParams" at bounding box center [558, 307] width 109 height 13
click at [613, 326] on div "signTypedData ( input : SignTypedDataParams , options ?: SignTypedDataOptions )…" at bounding box center [635, 307] width 517 height 37
